Goal: Information Seeking & Learning: Compare options

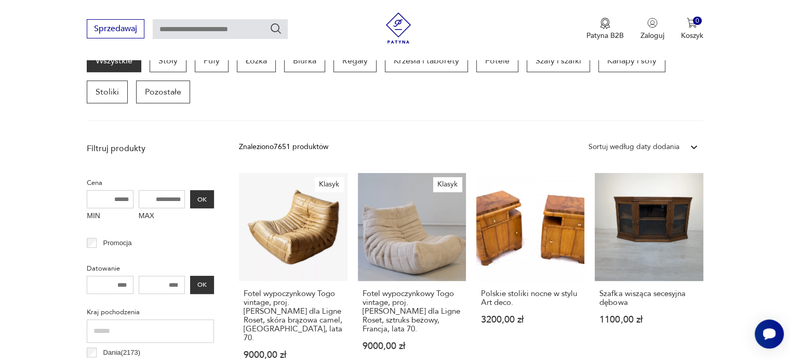
scroll to position [275, 0]
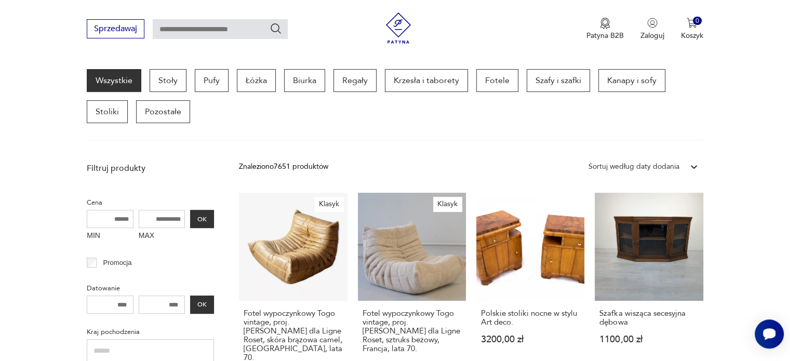
click at [626, 165] on div "Sortuj według daty dodania" at bounding box center [633, 166] width 91 height 11
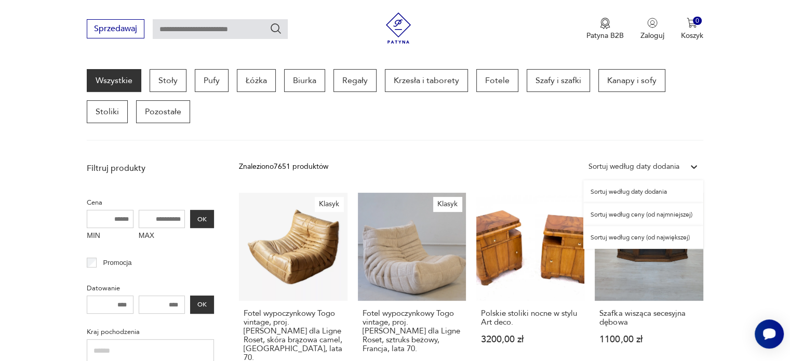
click at [658, 212] on div "Sortuj według ceny (od najmniejszej)" at bounding box center [643, 214] width 120 height 23
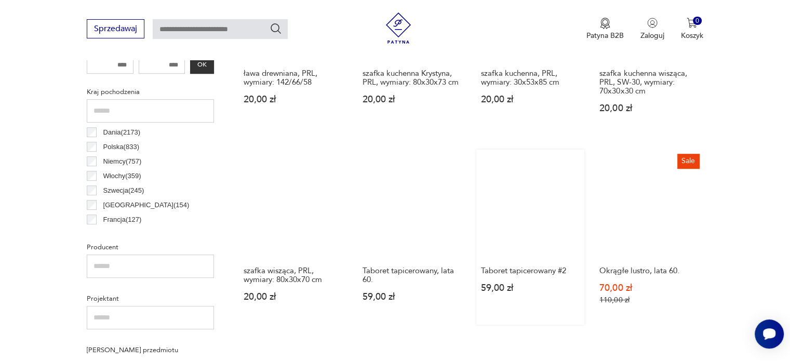
scroll to position [535, 0]
